Goal: Task Accomplishment & Management: Complete application form

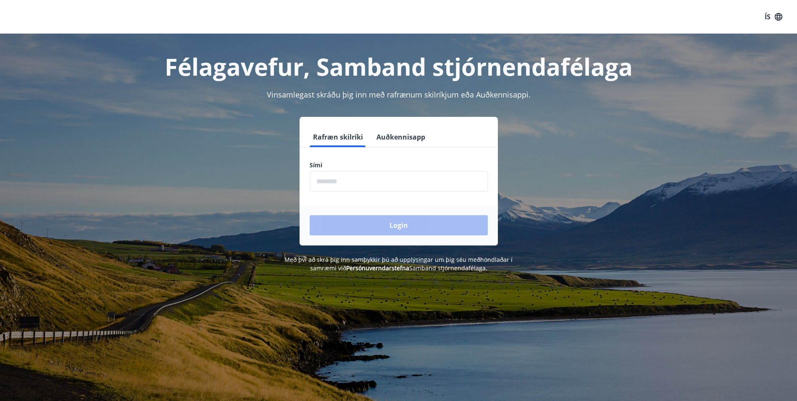
click at [362, 181] on input "phone" at bounding box center [399, 181] width 178 height 21
type input "*"
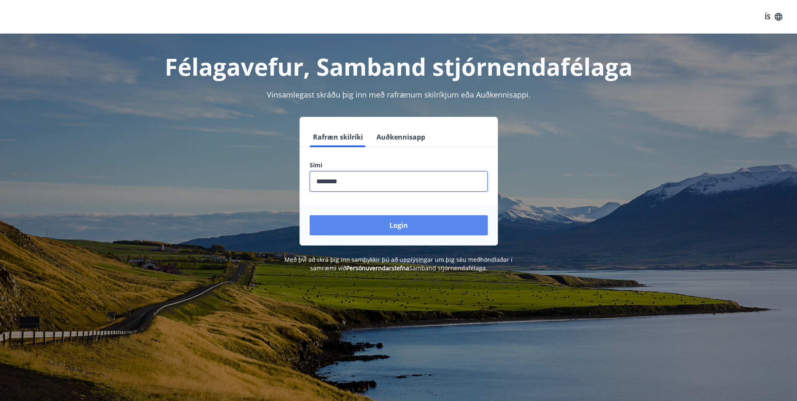
type input "********"
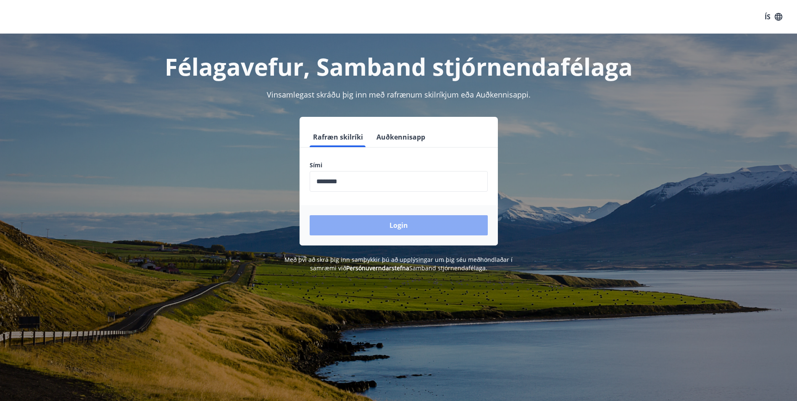
click at [413, 229] on button "Login" at bounding box center [399, 225] width 178 height 20
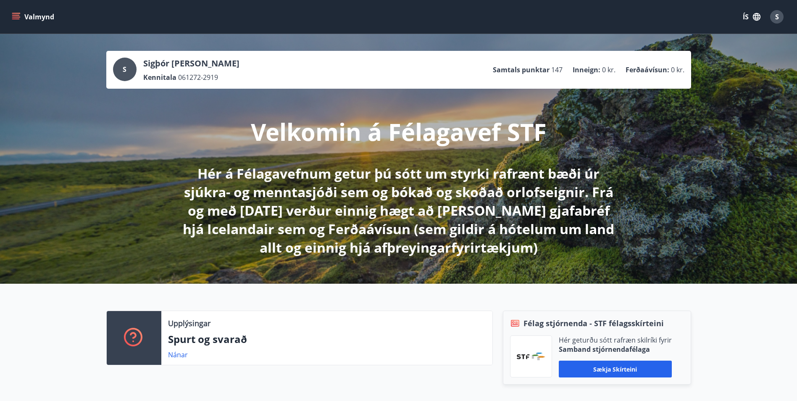
click at [20, 17] on icon "menu" at bounding box center [16, 16] width 9 height 1
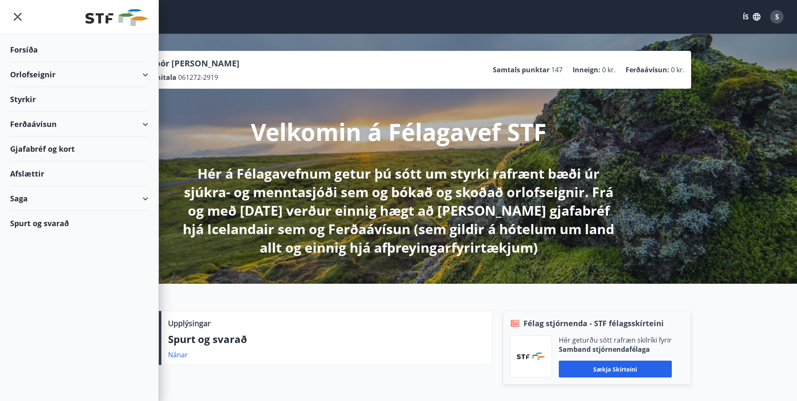
click at [20, 62] on div "Styrkir" at bounding box center [79, 49] width 138 height 25
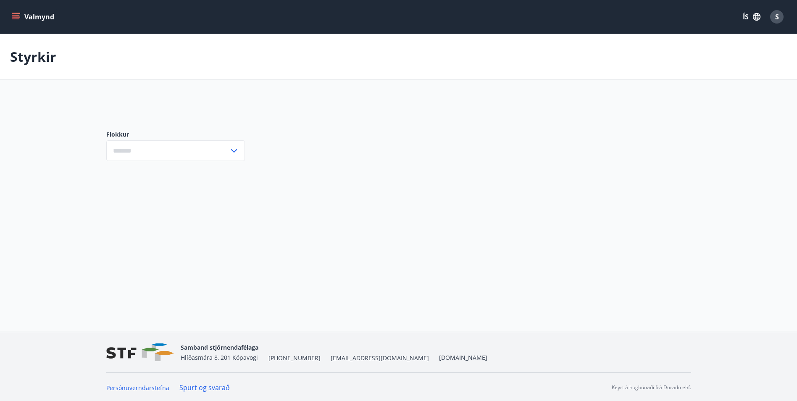
type input "***"
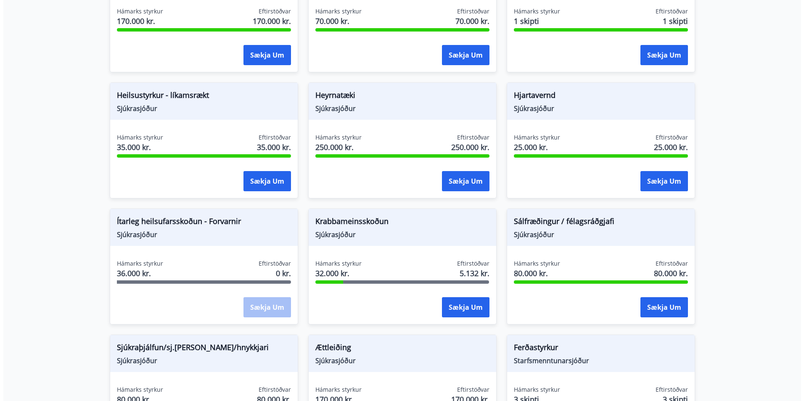
scroll to position [378, 0]
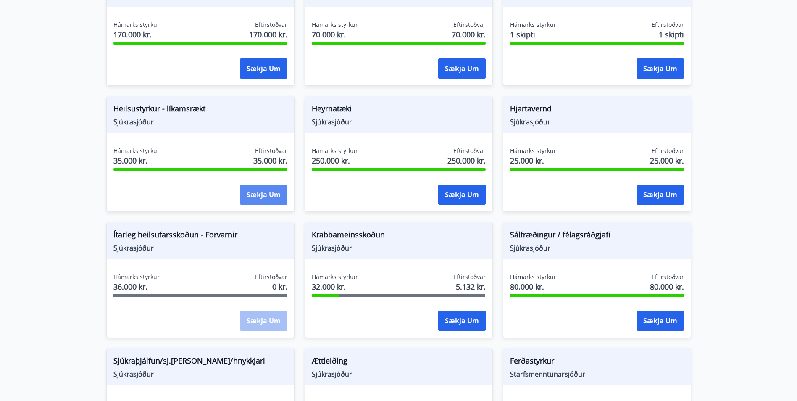
click at [260, 195] on button "Sækja um" at bounding box center [263, 194] width 47 height 20
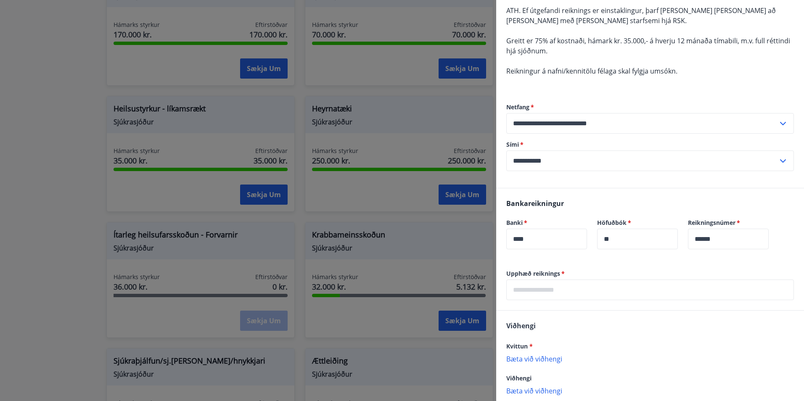
scroll to position [84, 0]
click at [553, 288] on input "text" at bounding box center [649, 289] width 287 height 21
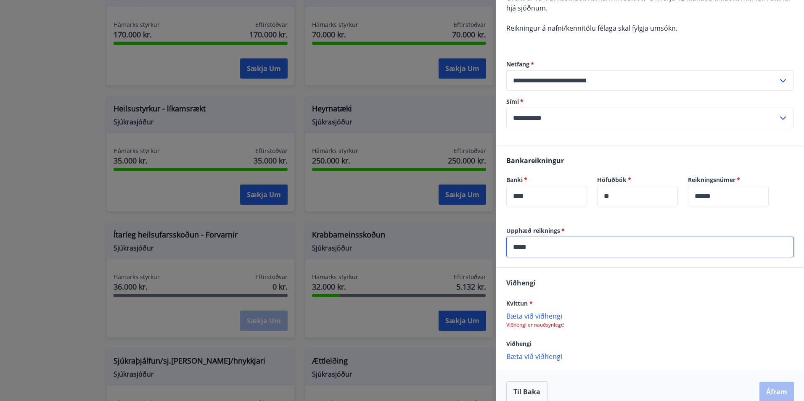
scroll to position [137, 0]
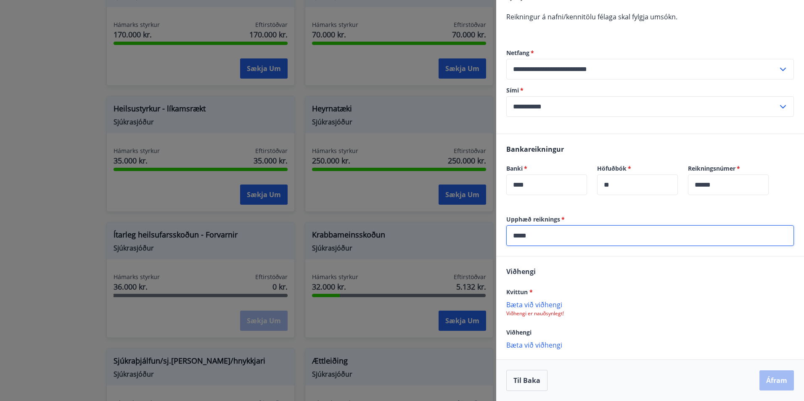
type input "*****"
click at [528, 345] on p "Bæta við viðhengi" at bounding box center [649, 344] width 287 height 8
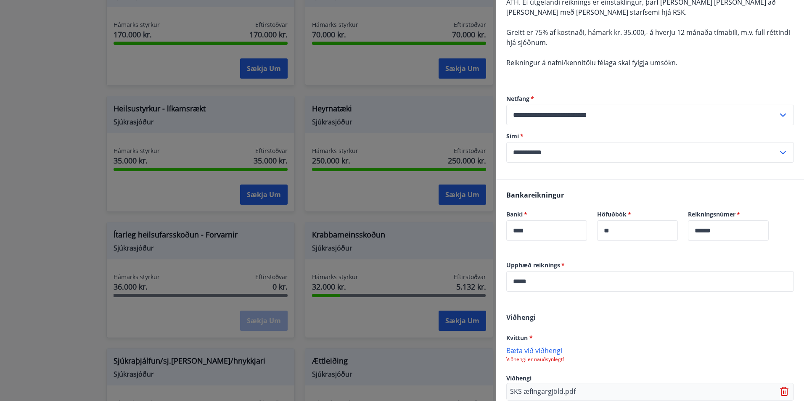
scroll to position [155, 0]
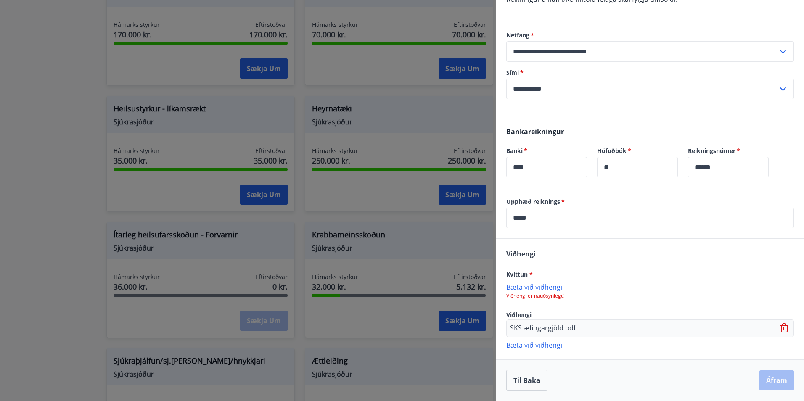
click at [545, 346] on p "Bæta við viðhengi" at bounding box center [649, 344] width 287 height 8
click at [784, 330] on icon at bounding box center [784, 328] width 1 height 3
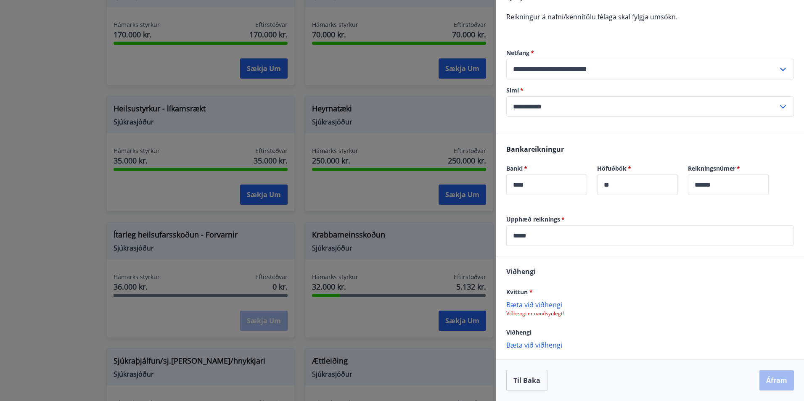
click at [515, 306] on p "Bæta við viðhengi" at bounding box center [649, 304] width 287 height 8
click at [780, 384] on button "Áfram" at bounding box center [776, 380] width 34 height 20
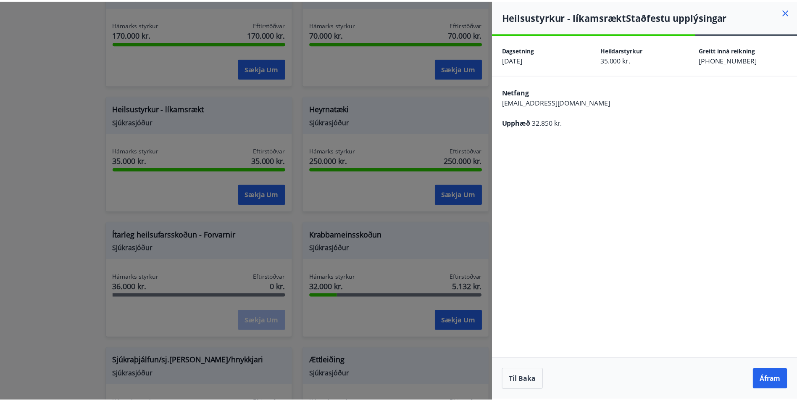
scroll to position [0, 0]
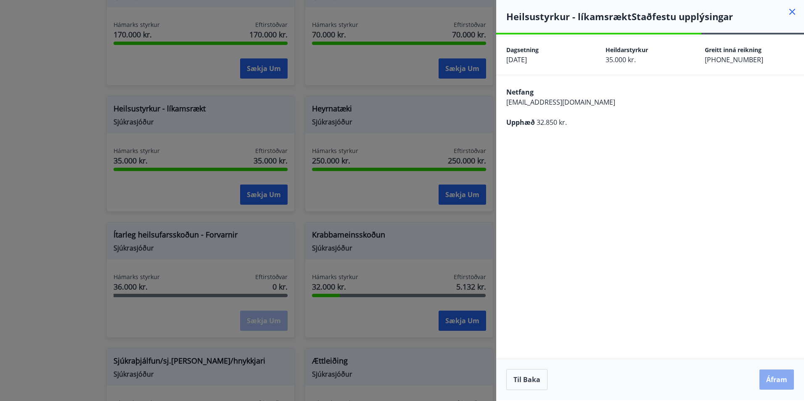
click at [769, 379] on button "Áfram" at bounding box center [776, 379] width 34 height 20
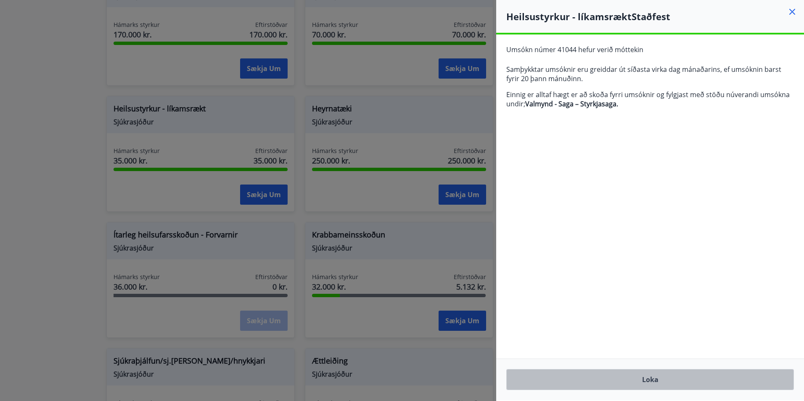
click at [661, 378] on button "Loka" at bounding box center [649, 379] width 287 height 21
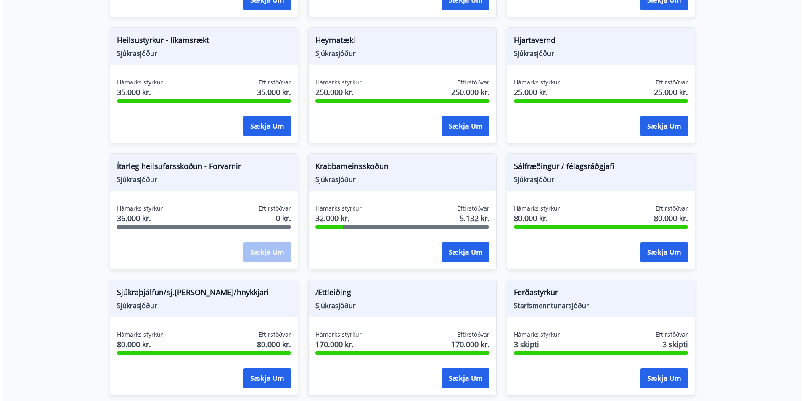
scroll to position [378, 0]
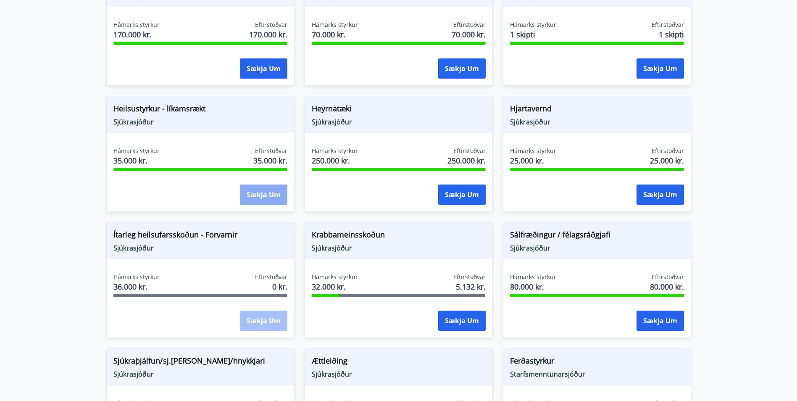
click at [262, 195] on button "Sækja um" at bounding box center [263, 194] width 47 height 20
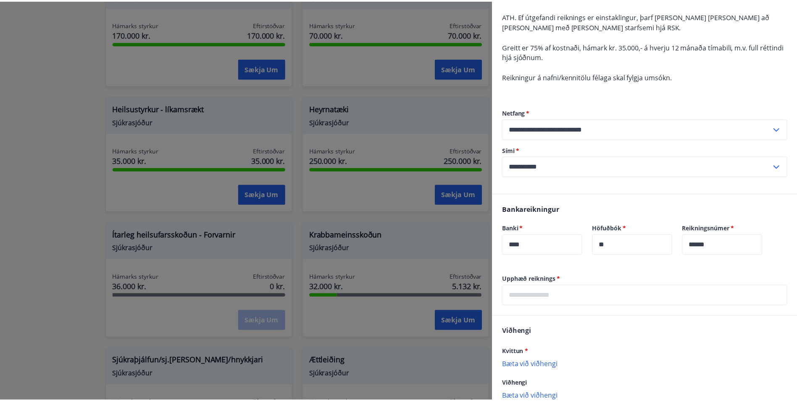
scroll to position [0, 0]
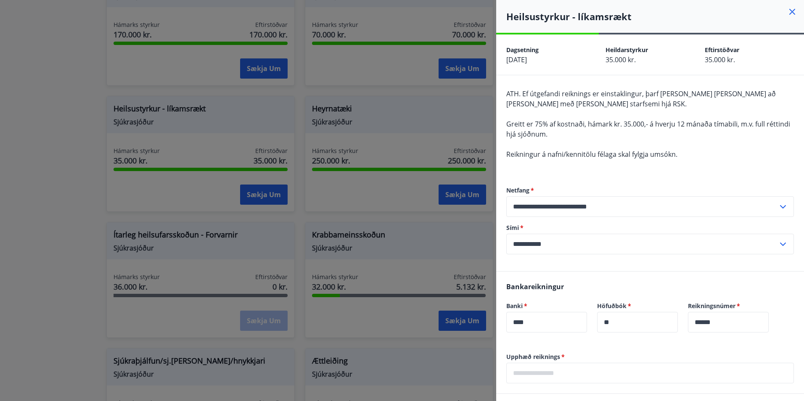
click at [791, 12] on icon at bounding box center [791, 11] width 1 height 1
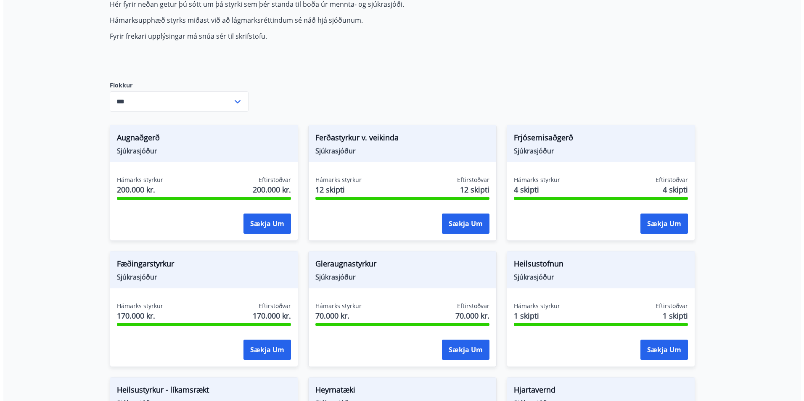
scroll to position [252, 0]
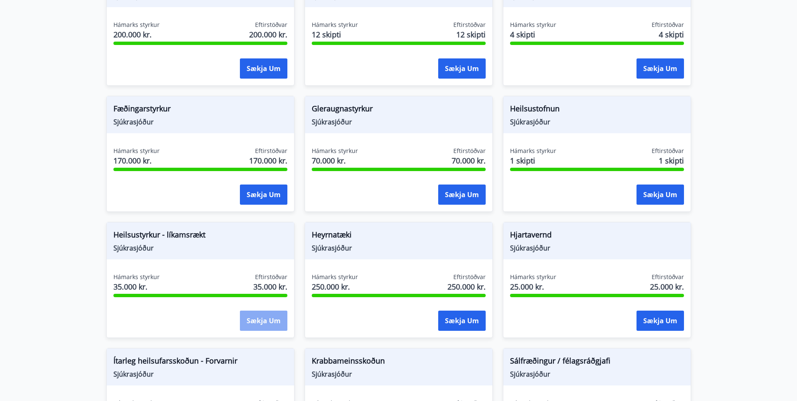
click at [260, 326] on button "Sækja um" at bounding box center [263, 321] width 47 height 20
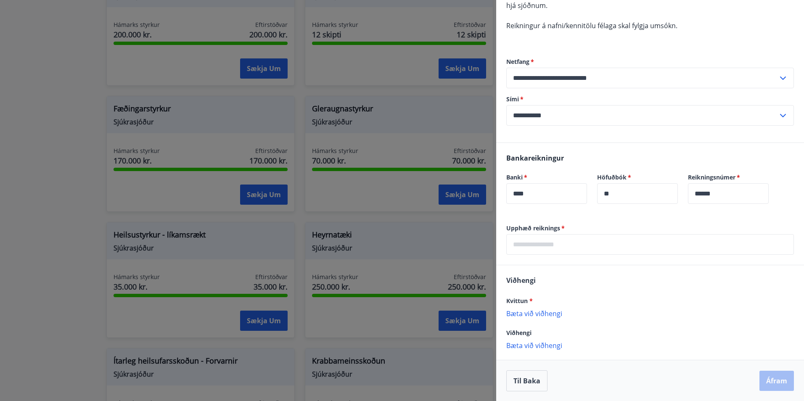
scroll to position [129, 0]
click at [543, 246] on input "text" at bounding box center [649, 244] width 287 height 21
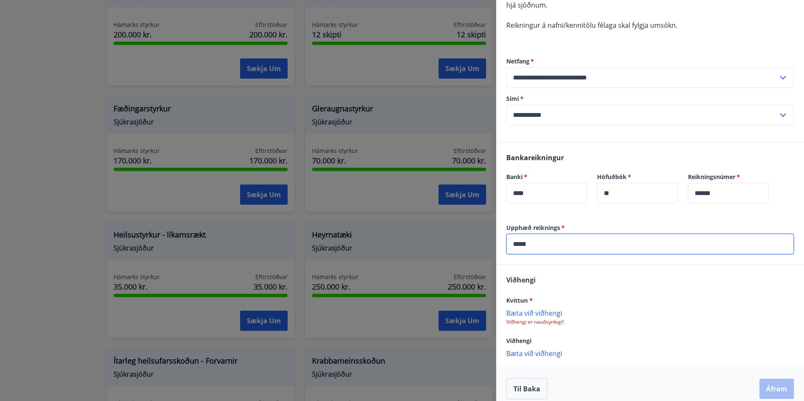
type input "*****"
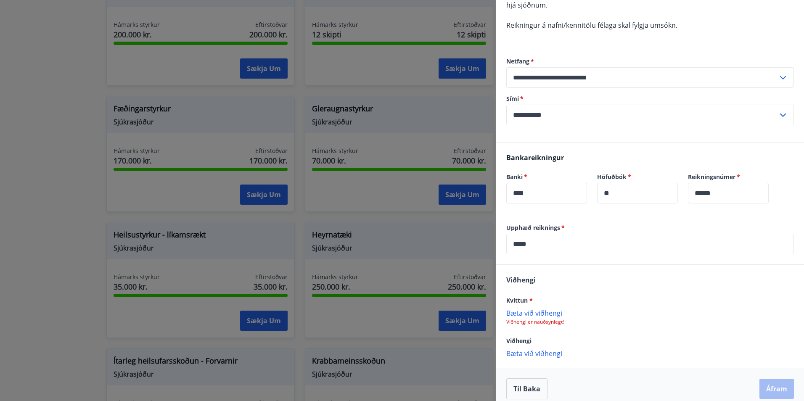
click at [540, 319] on p "Viðhengi er nauðsynlegt!" at bounding box center [649, 322] width 287 height 7
click at [515, 312] on p "Bæta við viðhengi" at bounding box center [649, 312] width 287 height 8
click at [763, 390] on button "Áfram" at bounding box center [776, 389] width 34 height 20
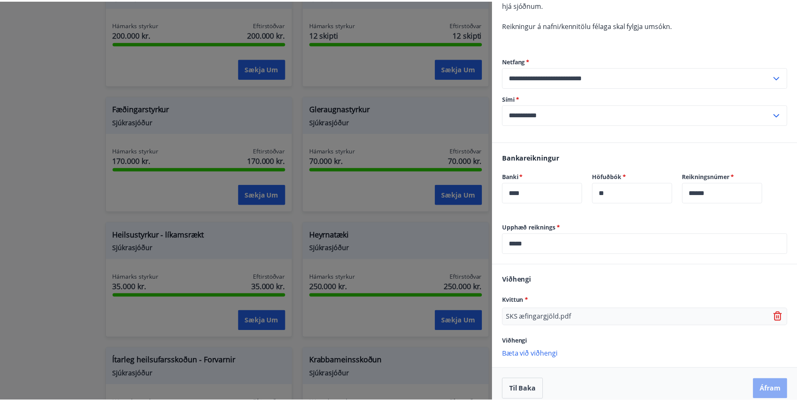
scroll to position [0, 0]
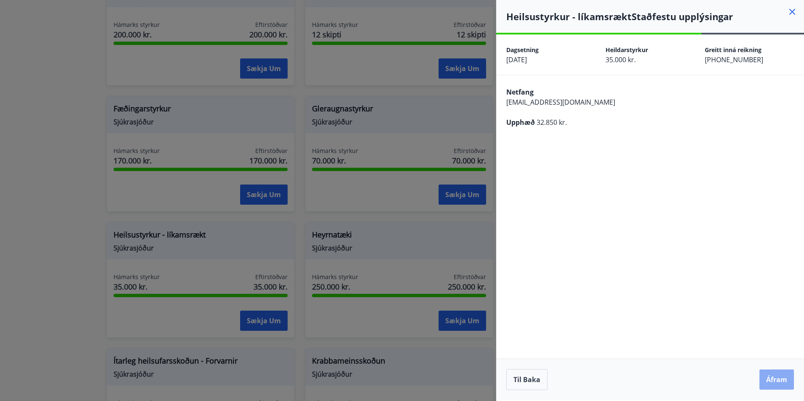
click at [769, 384] on button "Áfram" at bounding box center [776, 379] width 34 height 20
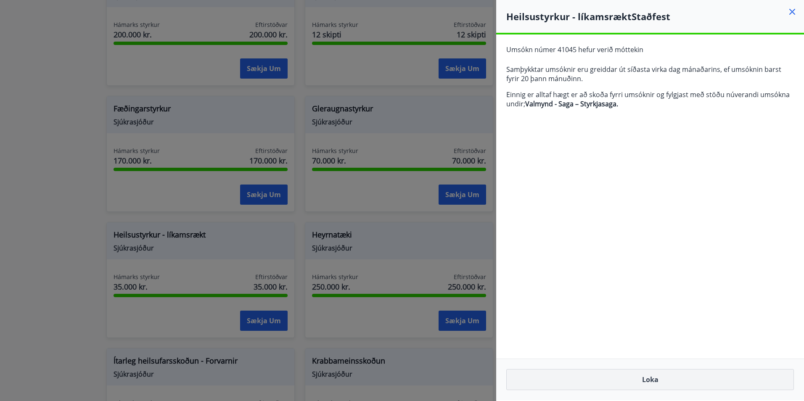
click at [657, 379] on button "Loka" at bounding box center [649, 379] width 287 height 21
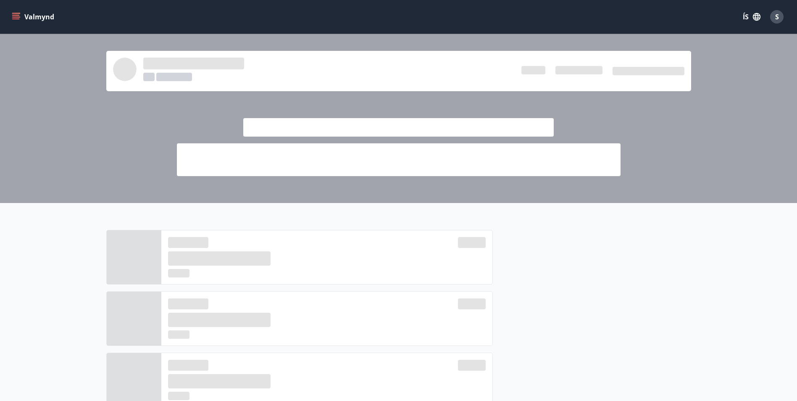
click at [15, 18] on icon "menu" at bounding box center [16, 17] width 8 height 8
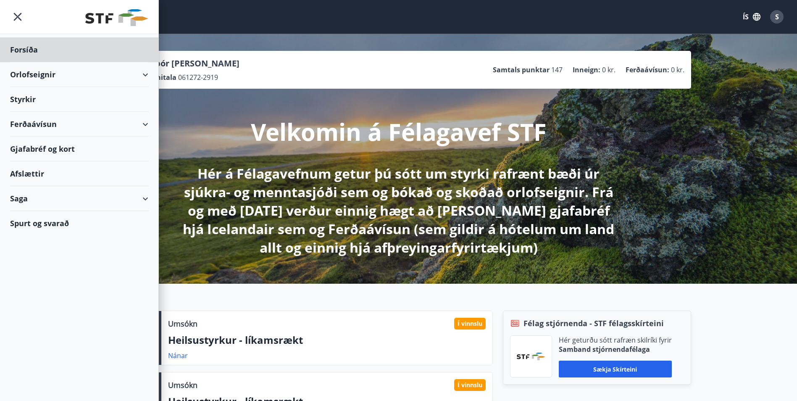
click at [22, 62] on div "Styrkir" at bounding box center [79, 49] width 138 height 25
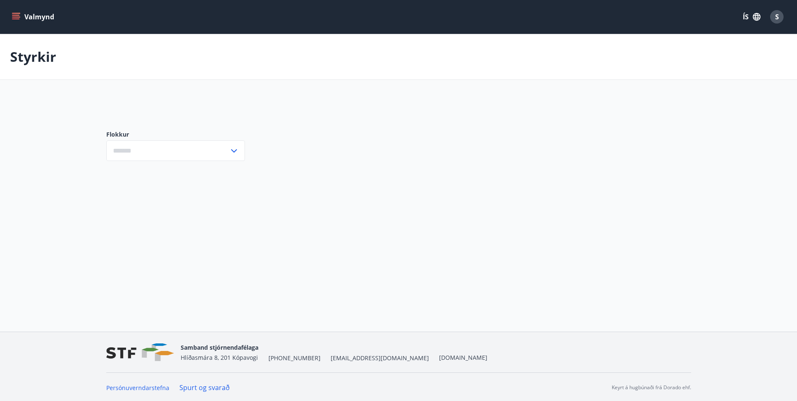
type input "***"
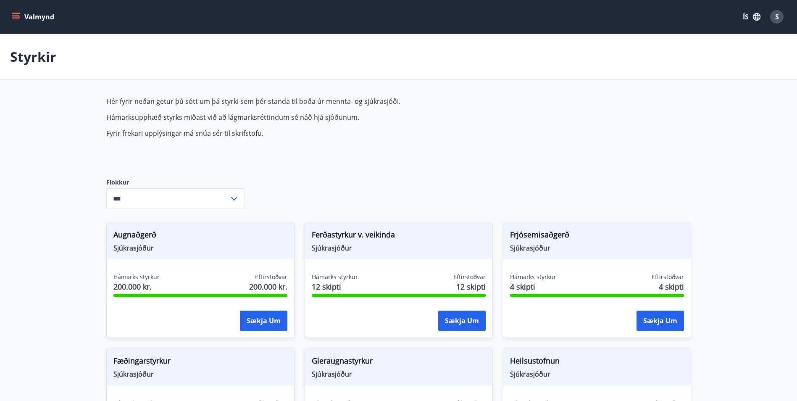
click at [18, 15] on icon "menu" at bounding box center [16, 15] width 8 height 1
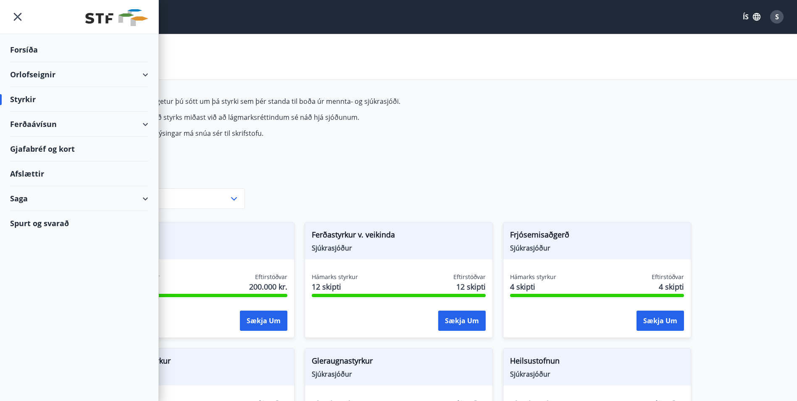
click at [32, 46] on div "Forsíða" at bounding box center [79, 49] width 138 height 25
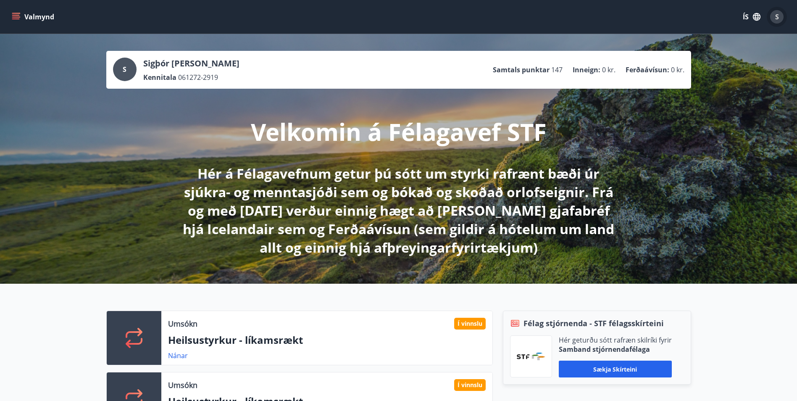
click at [780, 18] on div "S" at bounding box center [776, 16] width 13 height 13
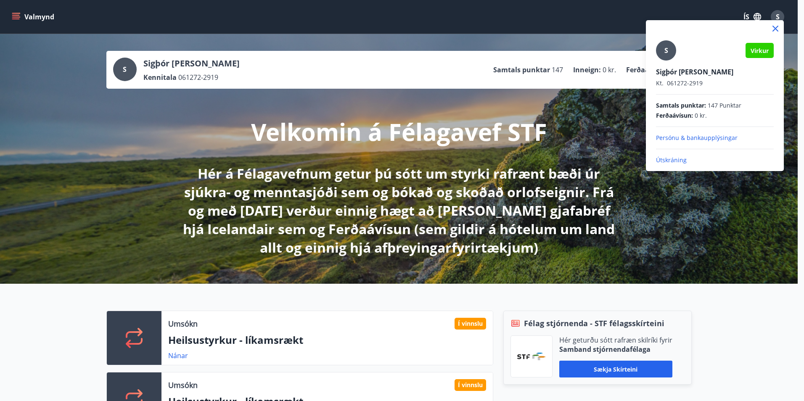
click at [668, 161] on p "Útskráning" at bounding box center [715, 160] width 118 height 8
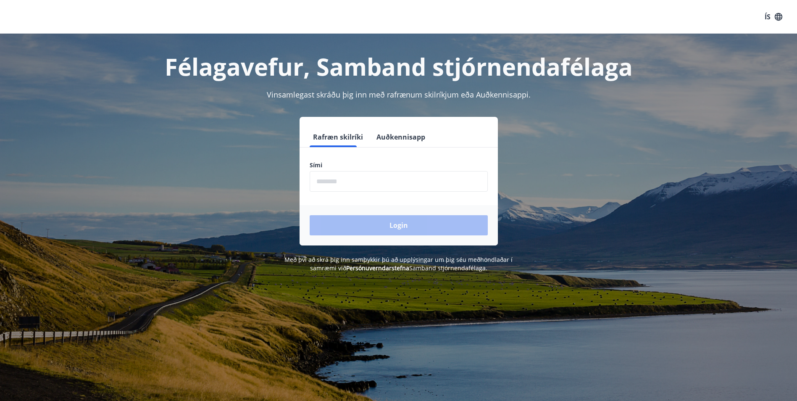
click at [318, 179] on input "phone" at bounding box center [399, 181] width 178 height 21
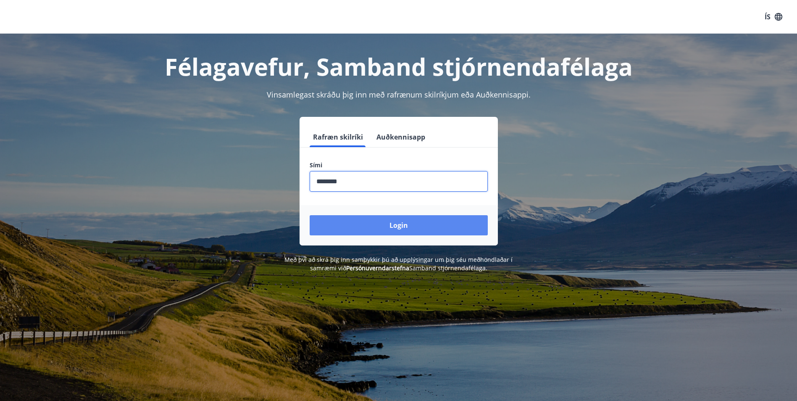
type input "********"
click at [411, 221] on button "Login" at bounding box center [399, 225] width 178 height 20
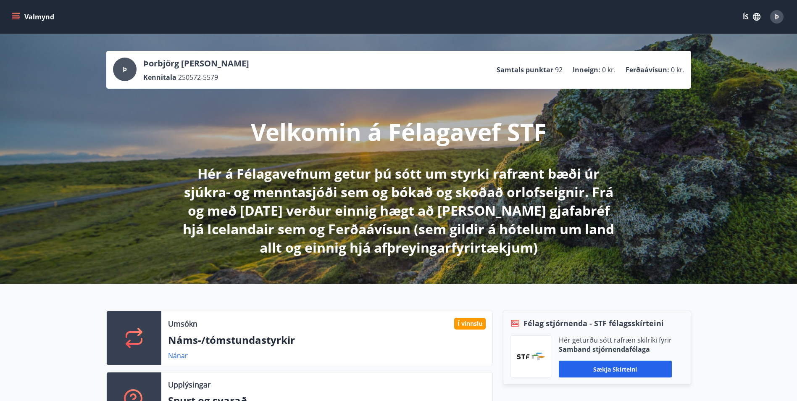
click at [14, 14] on icon "menu" at bounding box center [16, 17] width 8 height 8
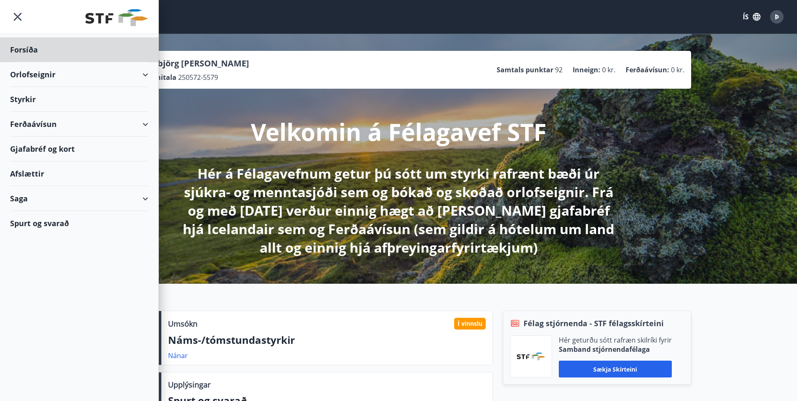
click at [23, 62] on div "Styrkir" at bounding box center [79, 49] width 138 height 25
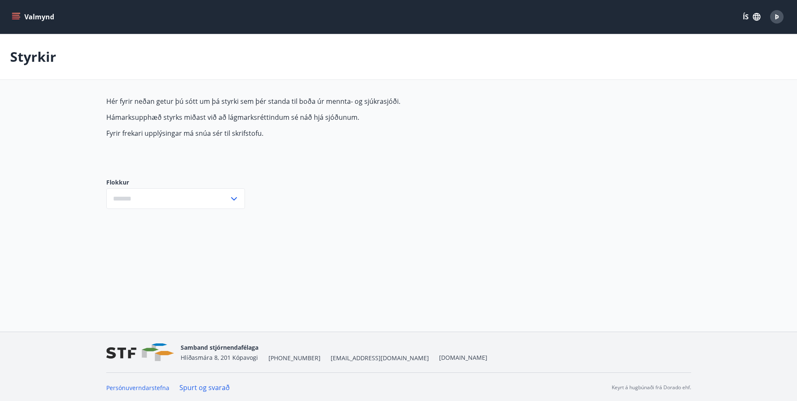
type input "***"
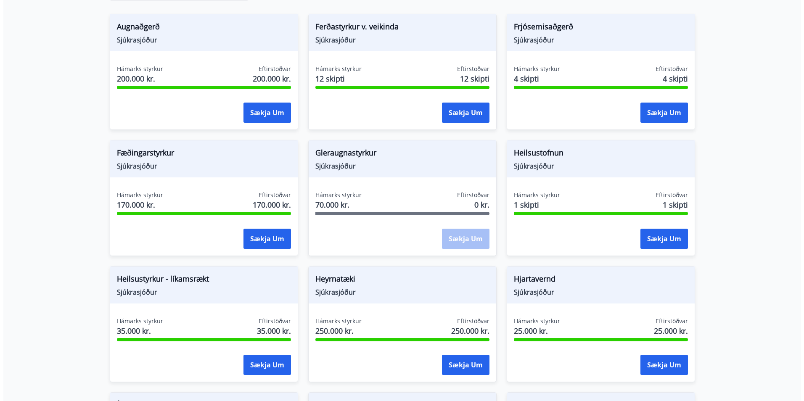
scroll to position [252, 0]
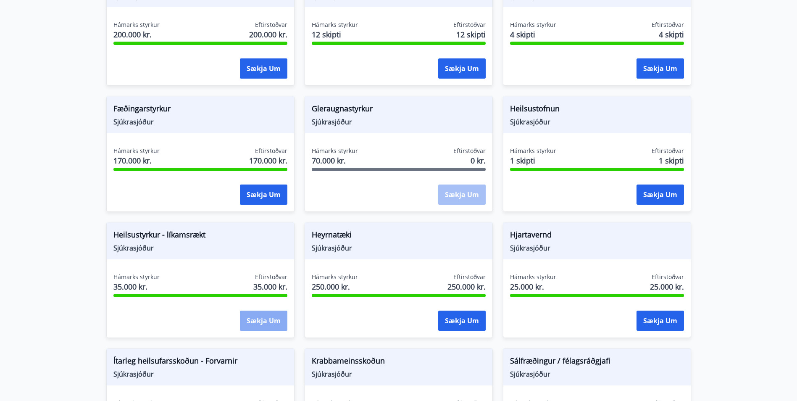
click at [253, 321] on button "Sækja um" at bounding box center [263, 321] width 47 height 20
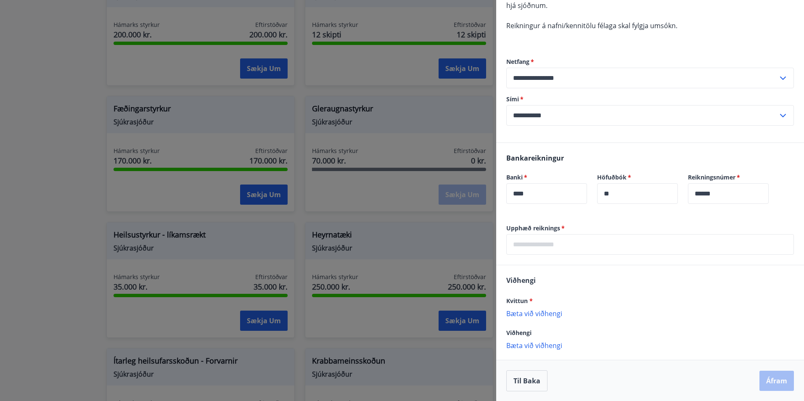
scroll to position [129, 0]
click at [536, 242] on input "text" at bounding box center [649, 244] width 287 height 21
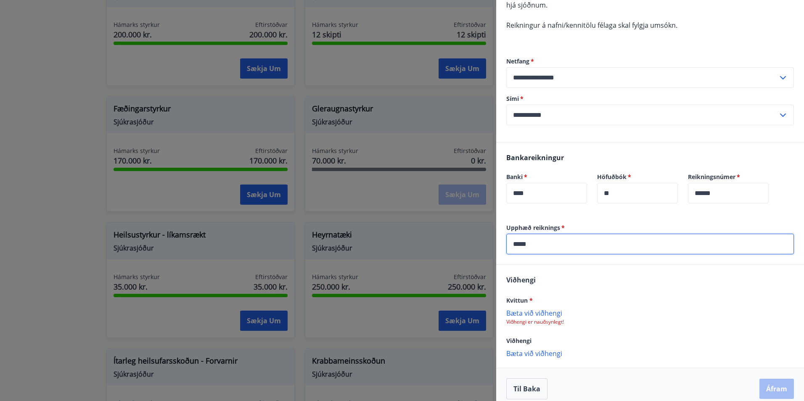
type input "*****"
click at [533, 309] on p "Bæta við viðhengi" at bounding box center [649, 312] width 287 height 8
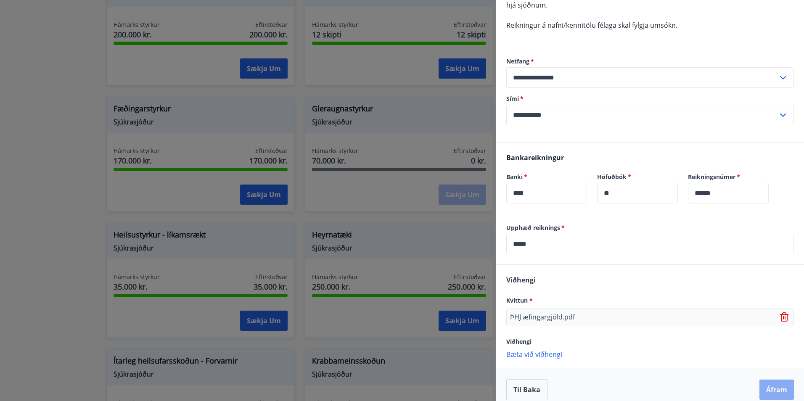
click at [769, 389] on button "Áfram" at bounding box center [776, 389] width 34 height 20
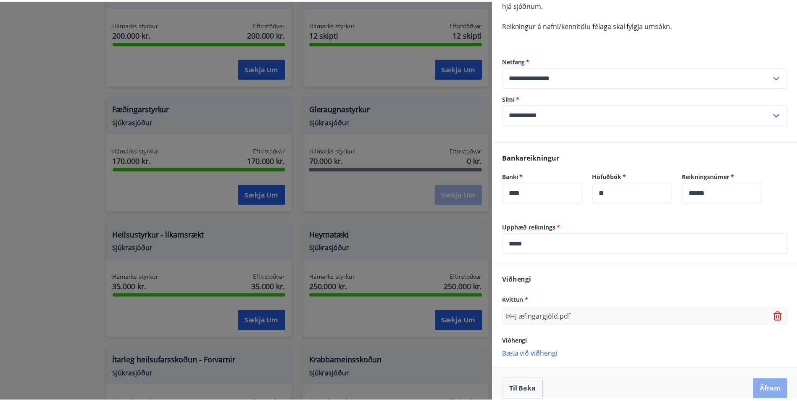
scroll to position [0, 0]
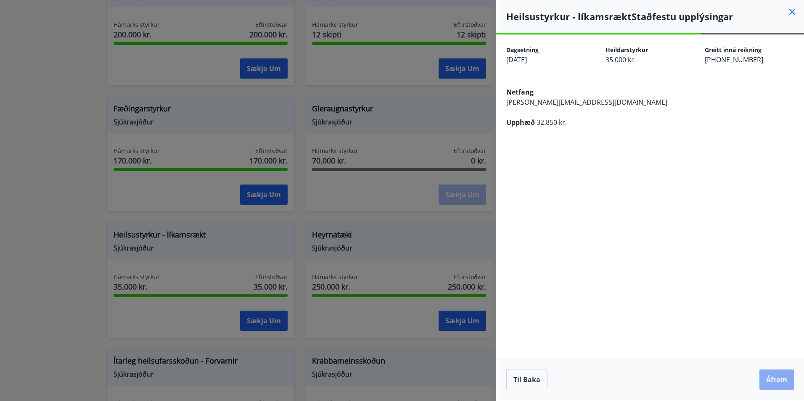
click at [780, 382] on button "Áfram" at bounding box center [776, 379] width 34 height 20
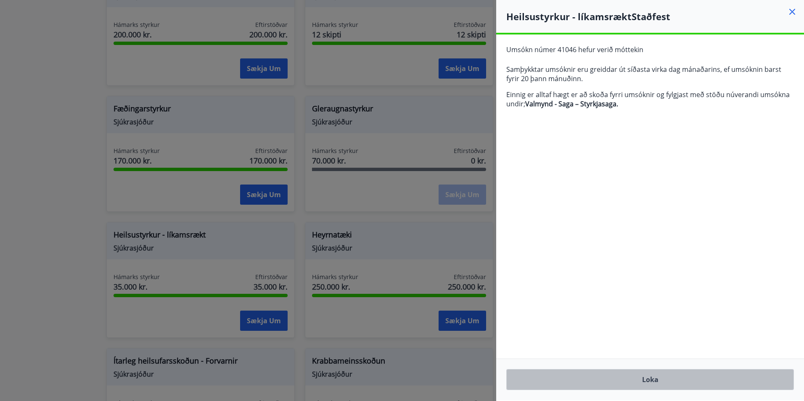
click at [638, 379] on button "Loka" at bounding box center [649, 379] width 287 height 21
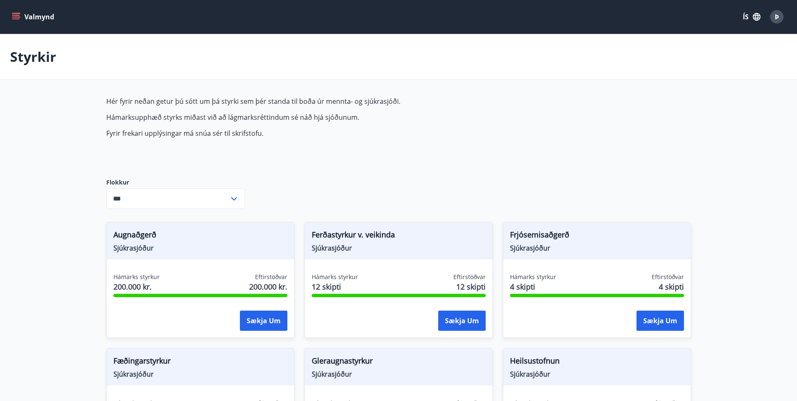
click at [16, 17] on icon "menu" at bounding box center [16, 16] width 9 height 1
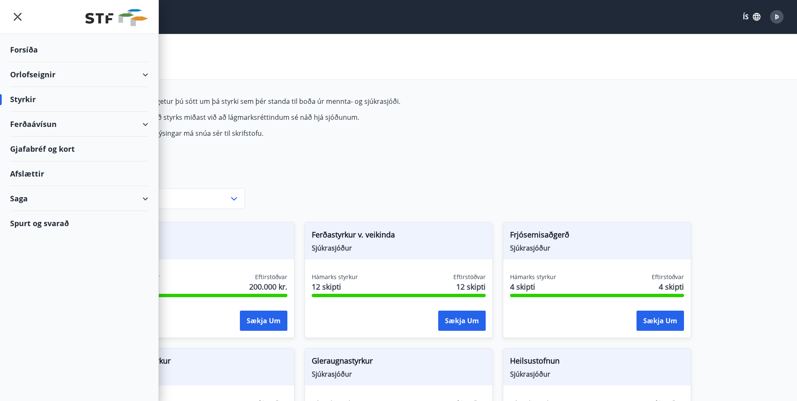
click at [16, 99] on div "Styrkir" at bounding box center [79, 99] width 138 height 25
click at [24, 98] on div "Styrkir" at bounding box center [79, 99] width 138 height 25
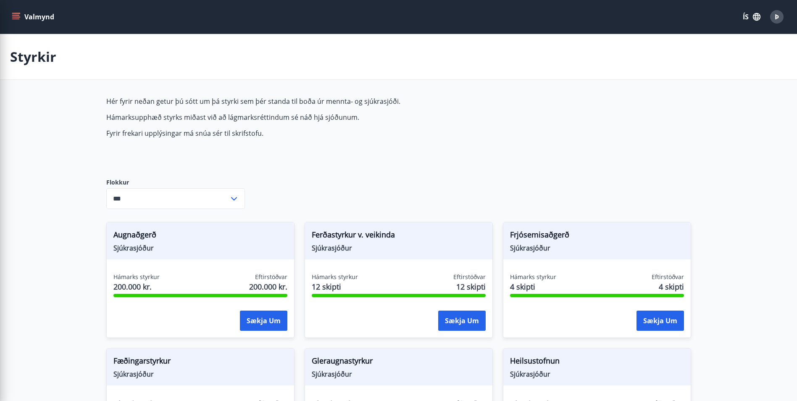
click at [235, 202] on icon at bounding box center [234, 199] width 10 height 10
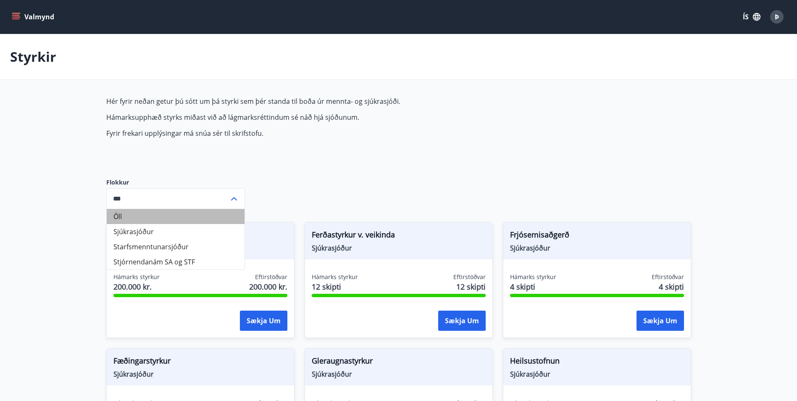
click at [127, 216] on li "Öll" at bounding box center [176, 216] width 138 height 15
